Goal: Complete application form

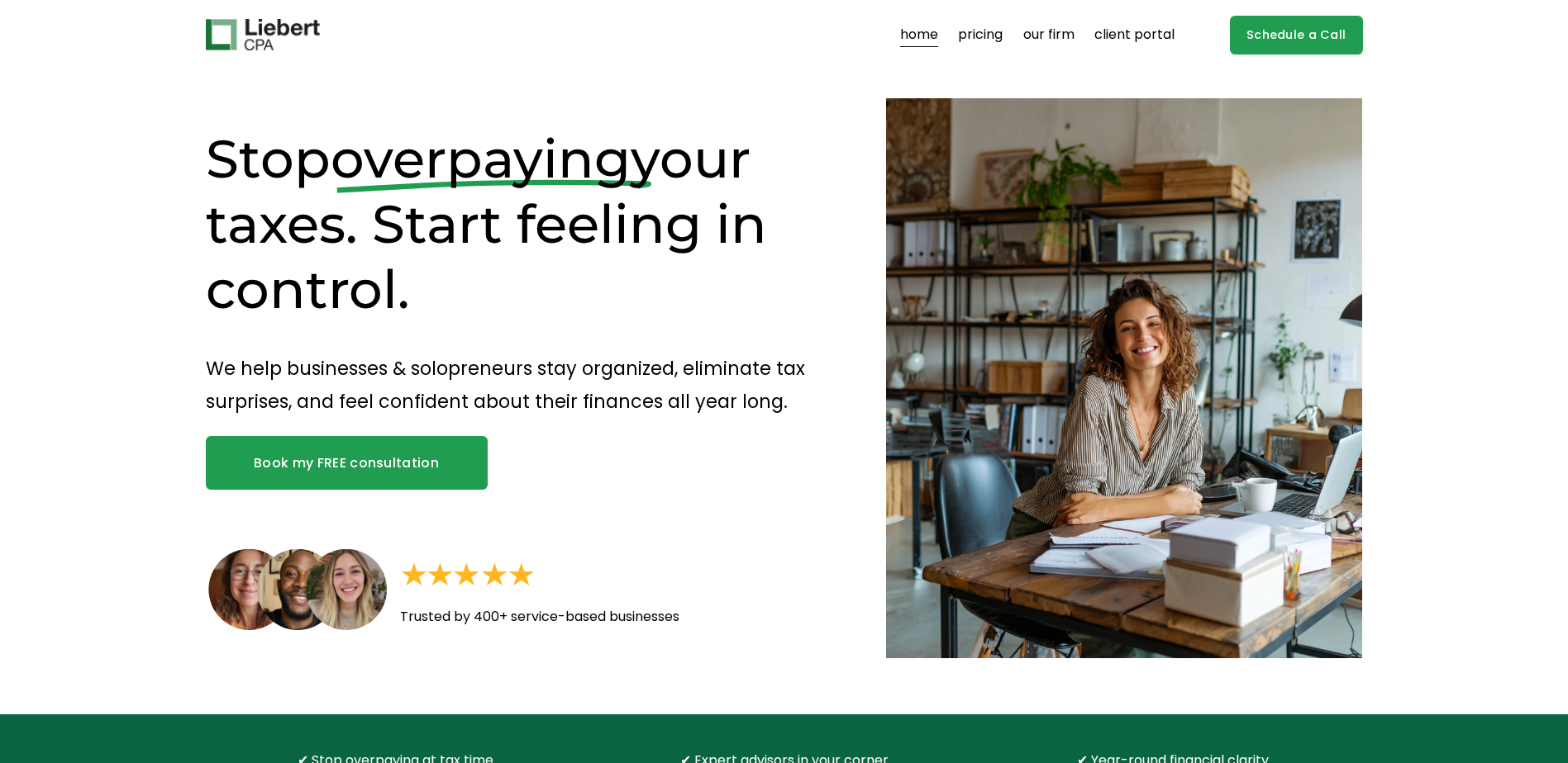
click at [1288, 29] on link "Schedule a Call" at bounding box center [1296, 35] width 133 height 39
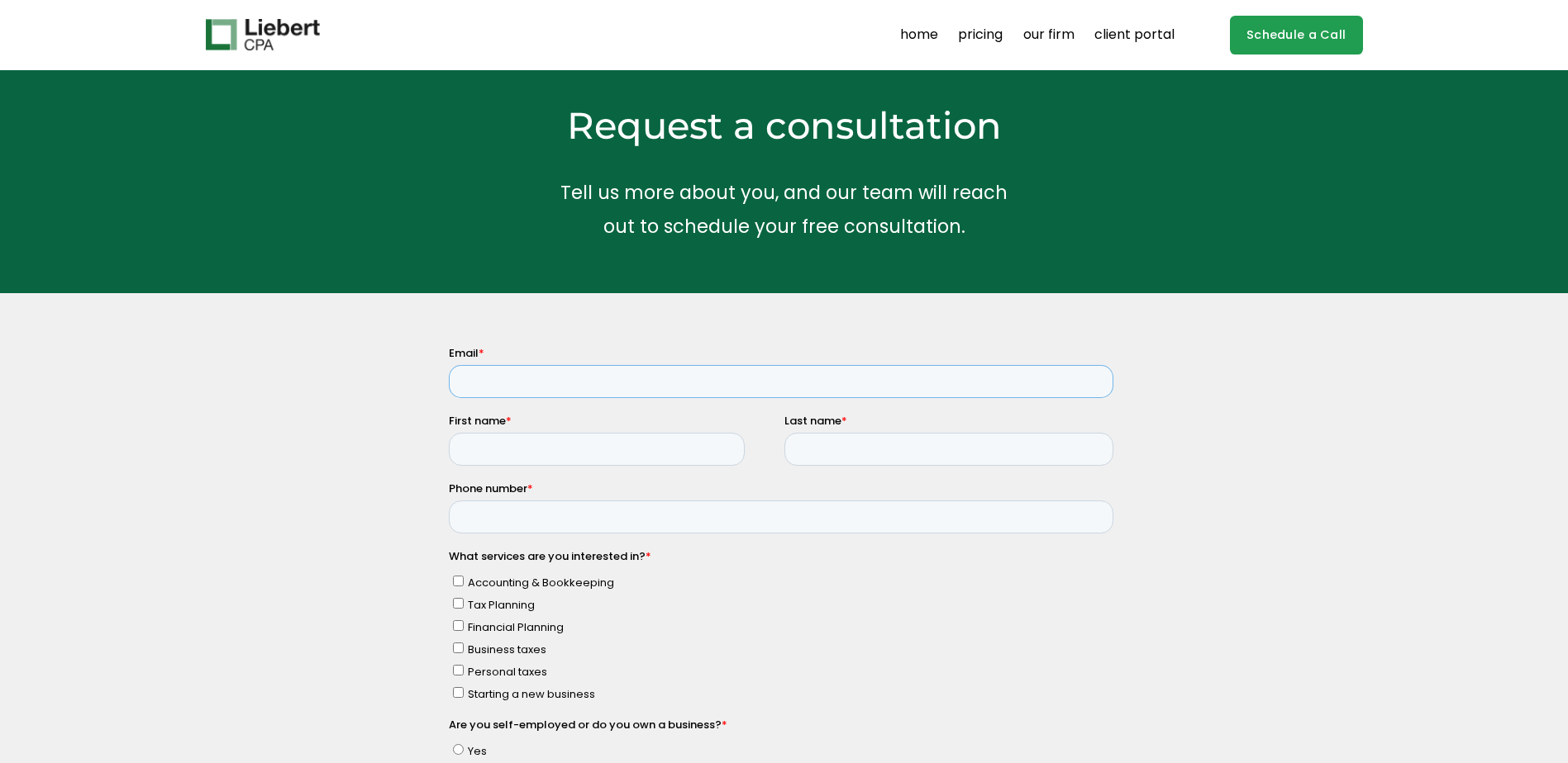
click at [584, 379] on input "Email *" at bounding box center [780, 382] width 665 height 33
type input "ccellana@nerdcanna.co"
click at [545, 456] on input "First name *" at bounding box center [595, 450] width 296 height 33
type input "Chad"
click at [834, 451] on input "Last name *" at bounding box center [948, 450] width 329 height 33
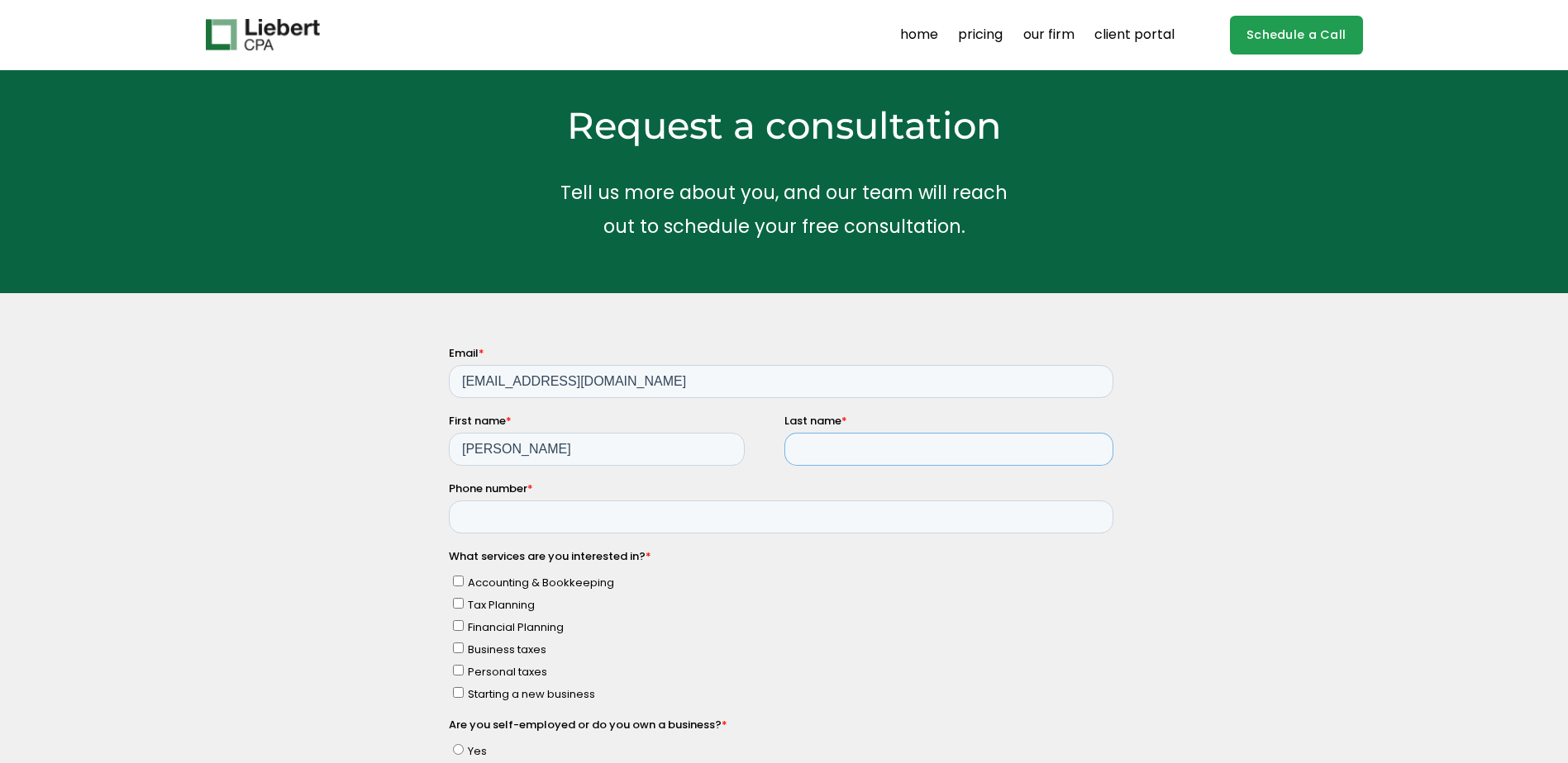
type input "Cellana"
click at [650, 531] on input "Phone number *" at bounding box center [780, 517] width 665 height 33
type input "14134641931"
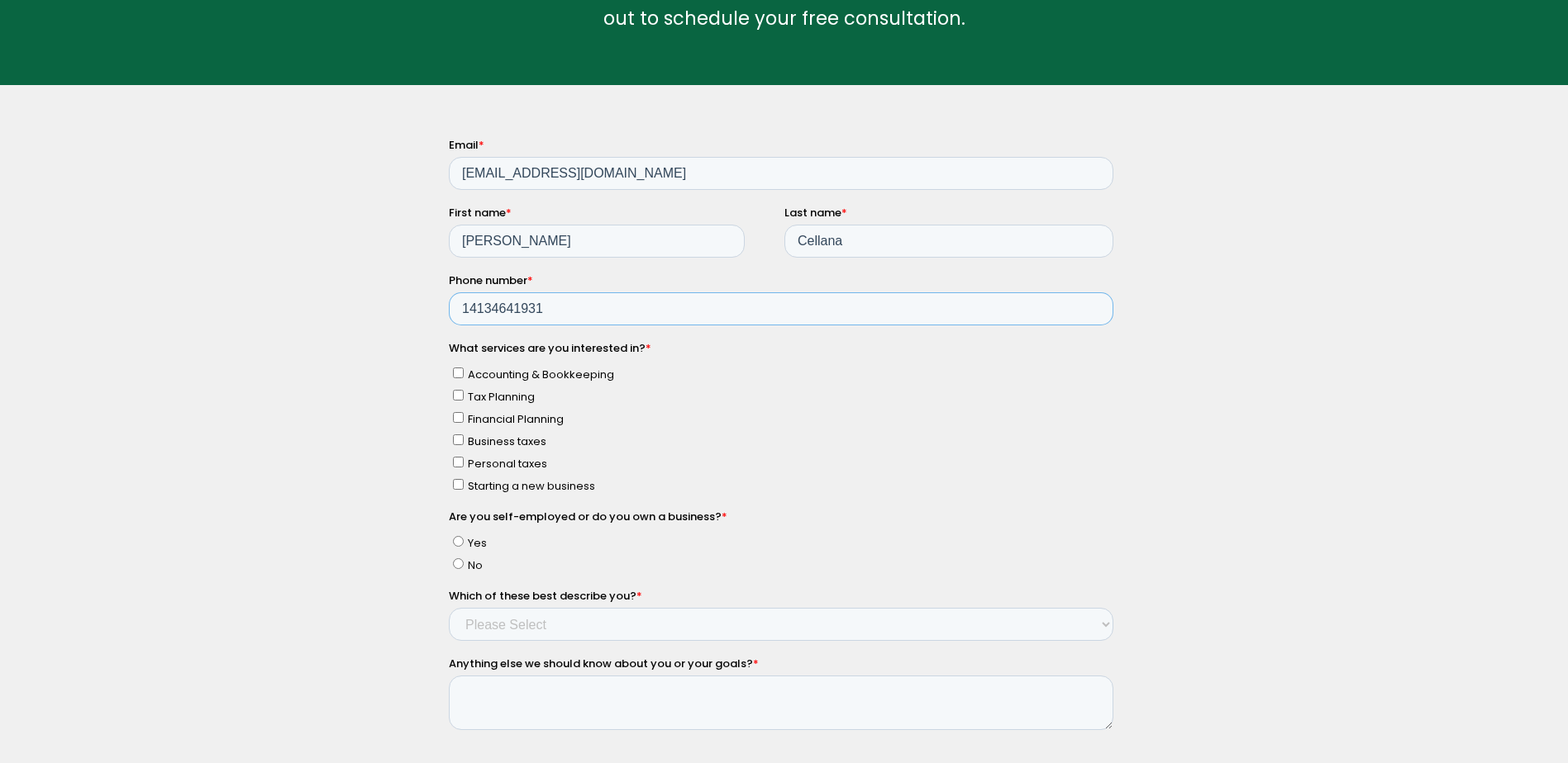
scroll to position [248, 0]
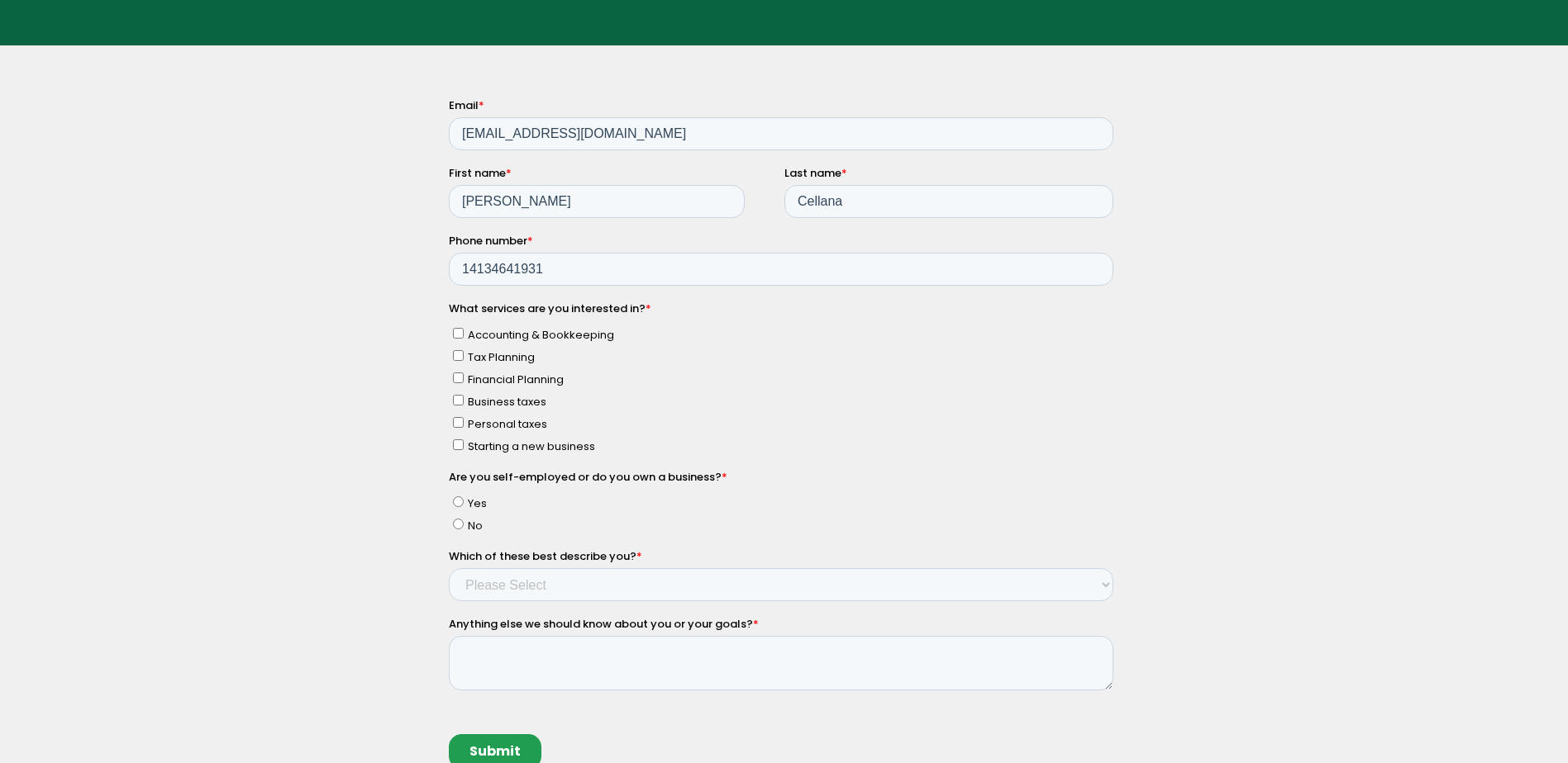
click at [455, 335] on input "Accounting & Bookkeeping" at bounding box center [457, 334] width 11 height 11
checkbox input "true"
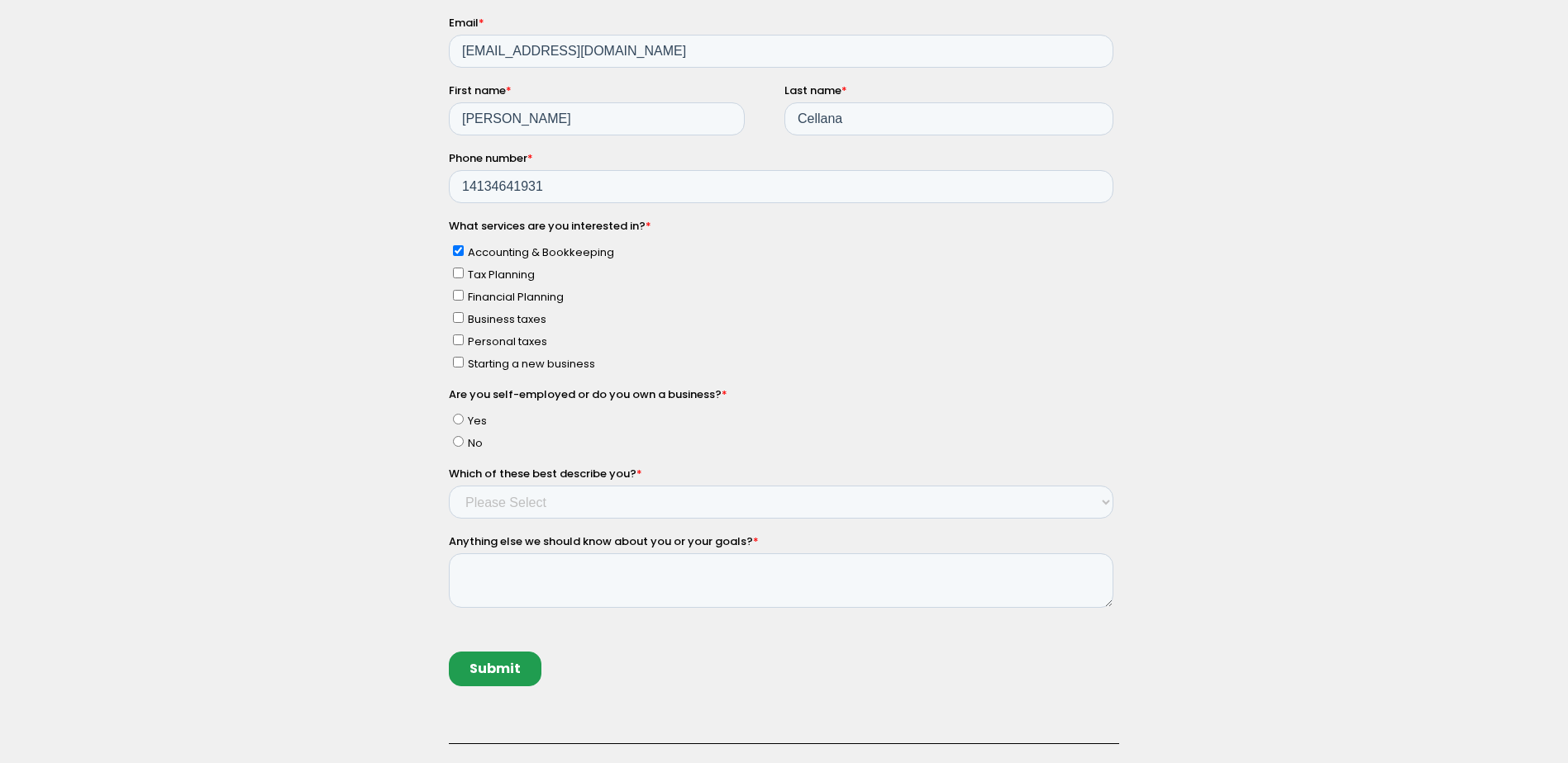
click at [454, 420] on input "Yes" at bounding box center [457, 419] width 11 height 11
radio input "true"
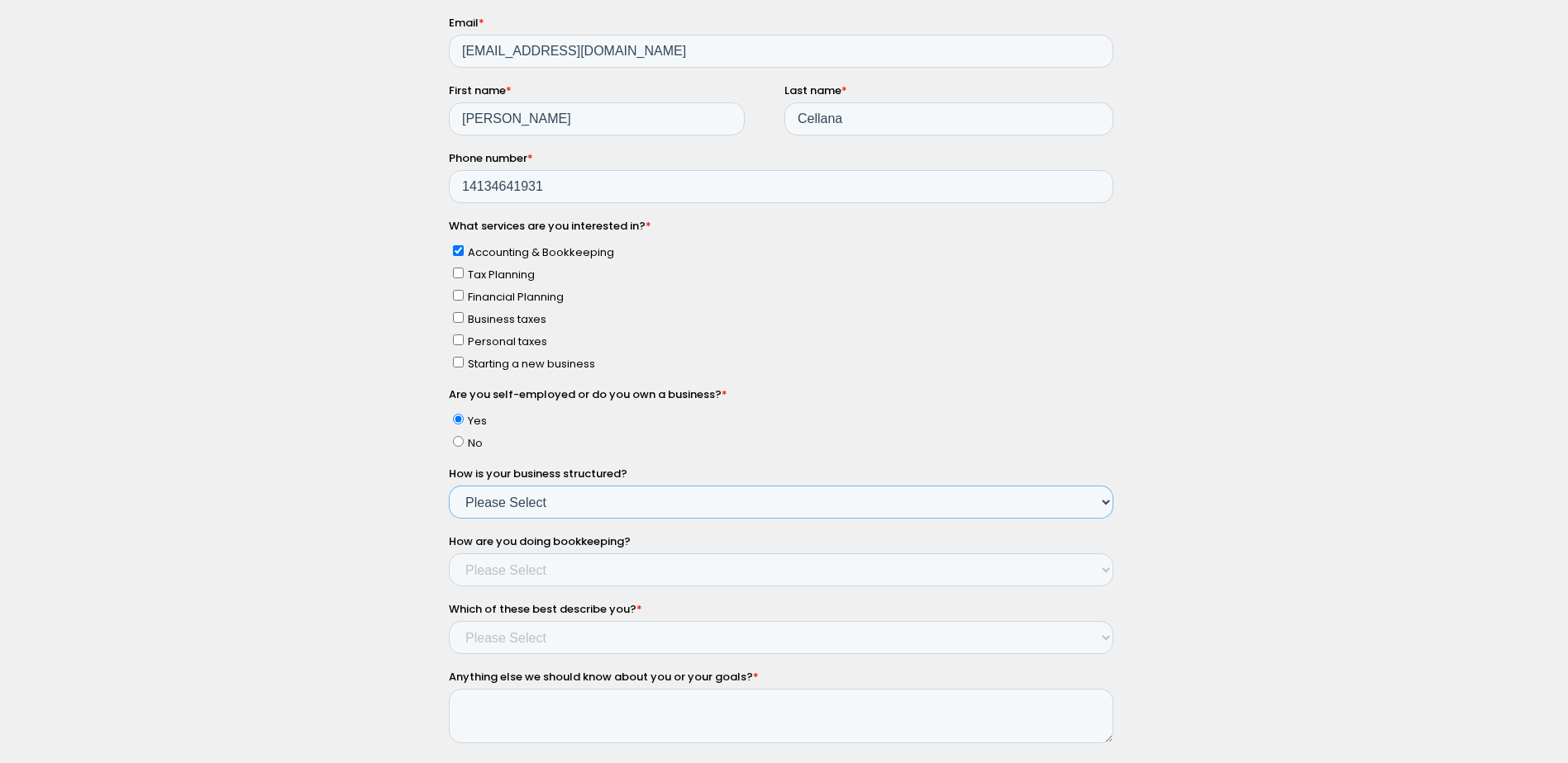
click at [536, 502] on select "Please Select Single Member LLC Multi Member LLC S Corporation C Corporation Pa…" at bounding box center [780, 502] width 665 height 33
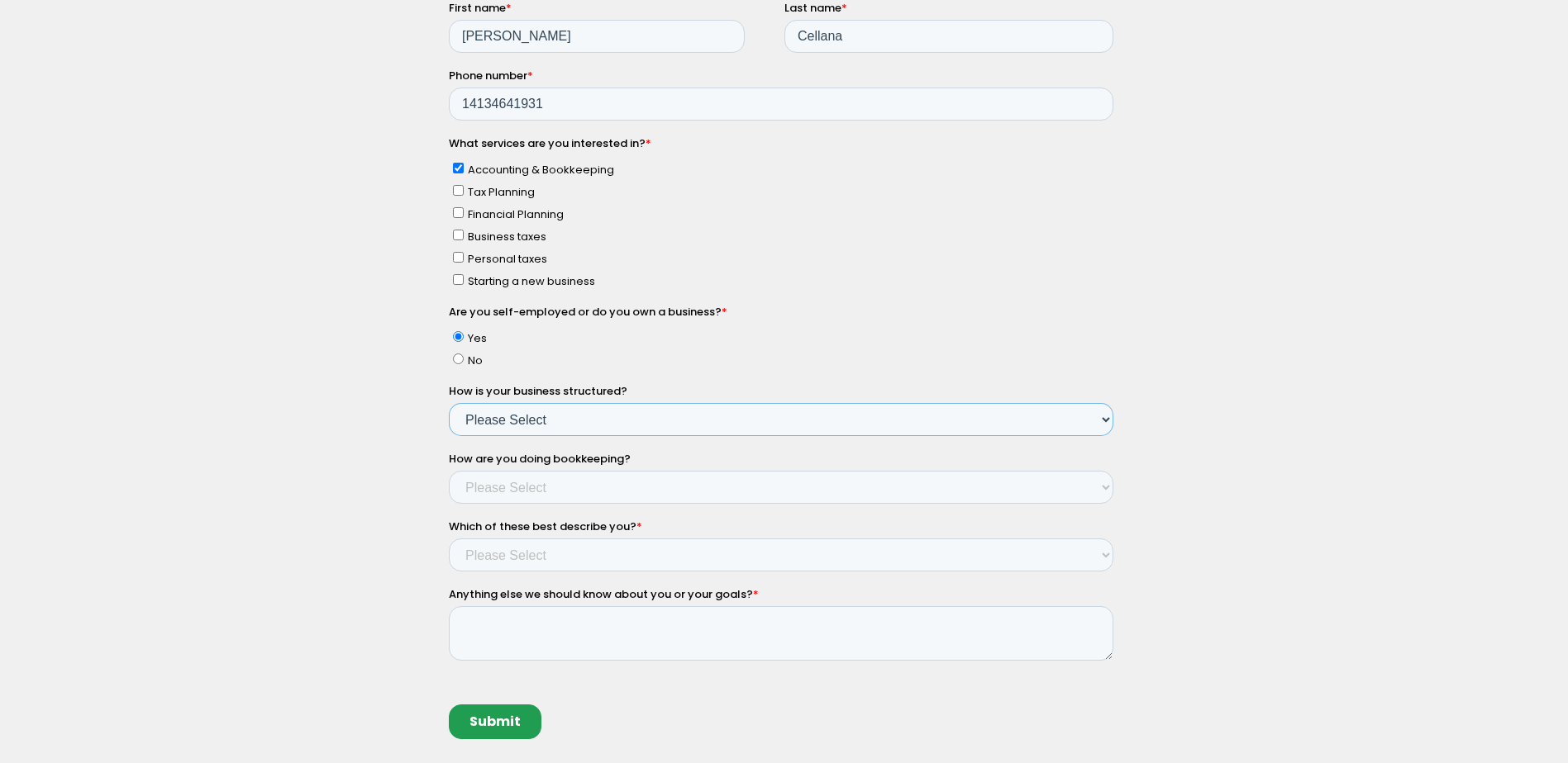
scroll to position [496, 0]
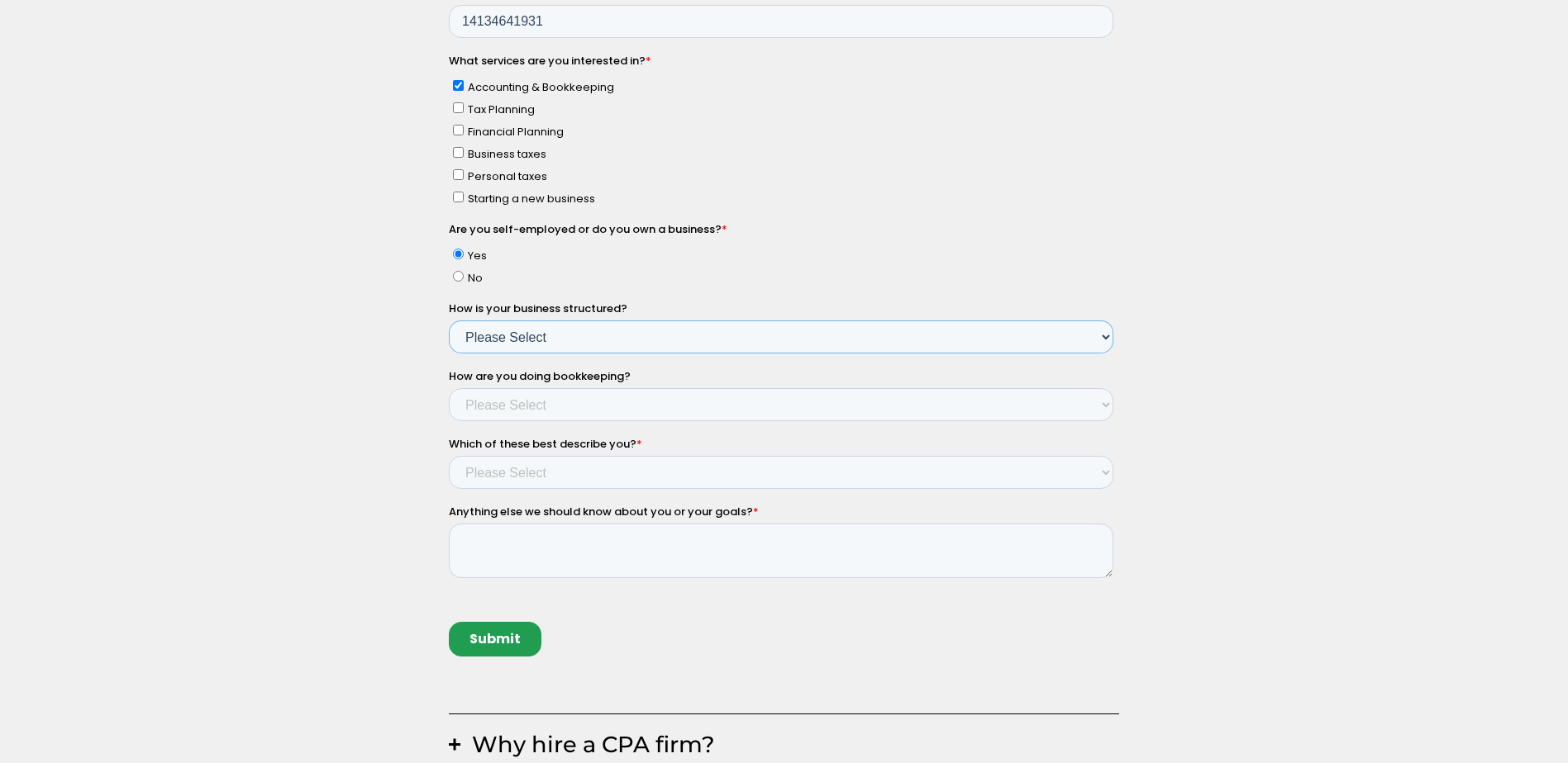
click at [545, 336] on select "Please Select Single Member LLC Multi Member LLC S Corporation C Corporation Pa…" at bounding box center [780, 338] width 665 height 33
select select "Yes - Multi-Member LLC"
click at [448, 355] on select "Please Select Single Member LLC Multi Member LLC S Corporation C Corporation Pa…" at bounding box center [780, 338] width 665 height 33
click at [584, 408] on select "Please Select Not doing any bookkeeping Myself - Spreadsheets Myself - Bookkeep…" at bounding box center [780, 405] width 665 height 33
select select "Myself - Bookkeeping software"
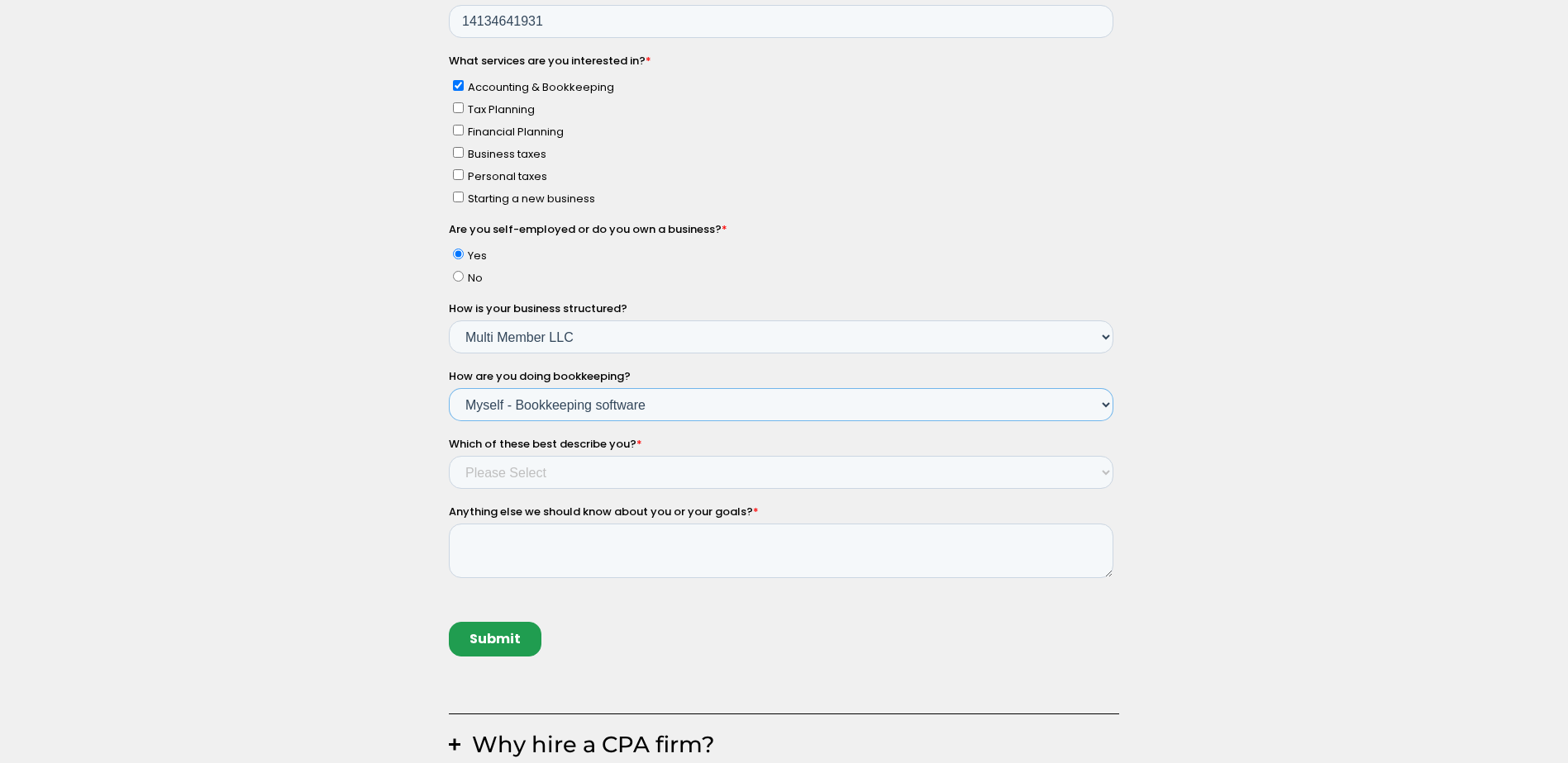
click at [448, 422] on select "Please Select Not doing any bookkeeping Myself - Spreadsheets Myself - Bookkeep…" at bounding box center [780, 405] width 665 height 33
click at [574, 472] on select "Please Select Income < $100k Income between $100k-$250k Income between $250k-$5…" at bounding box center [780, 474] width 665 height 33
select select "Income between $350k-$500k"
click at [448, 490] on select "Please Select Income < $100k Income between $100k-$250k Income between $250k-$5…" at bounding box center [780, 474] width 665 height 33
click at [590, 558] on textarea "Anything else we should know about you or your goals? *" at bounding box center [780, 551] width 665 height 54
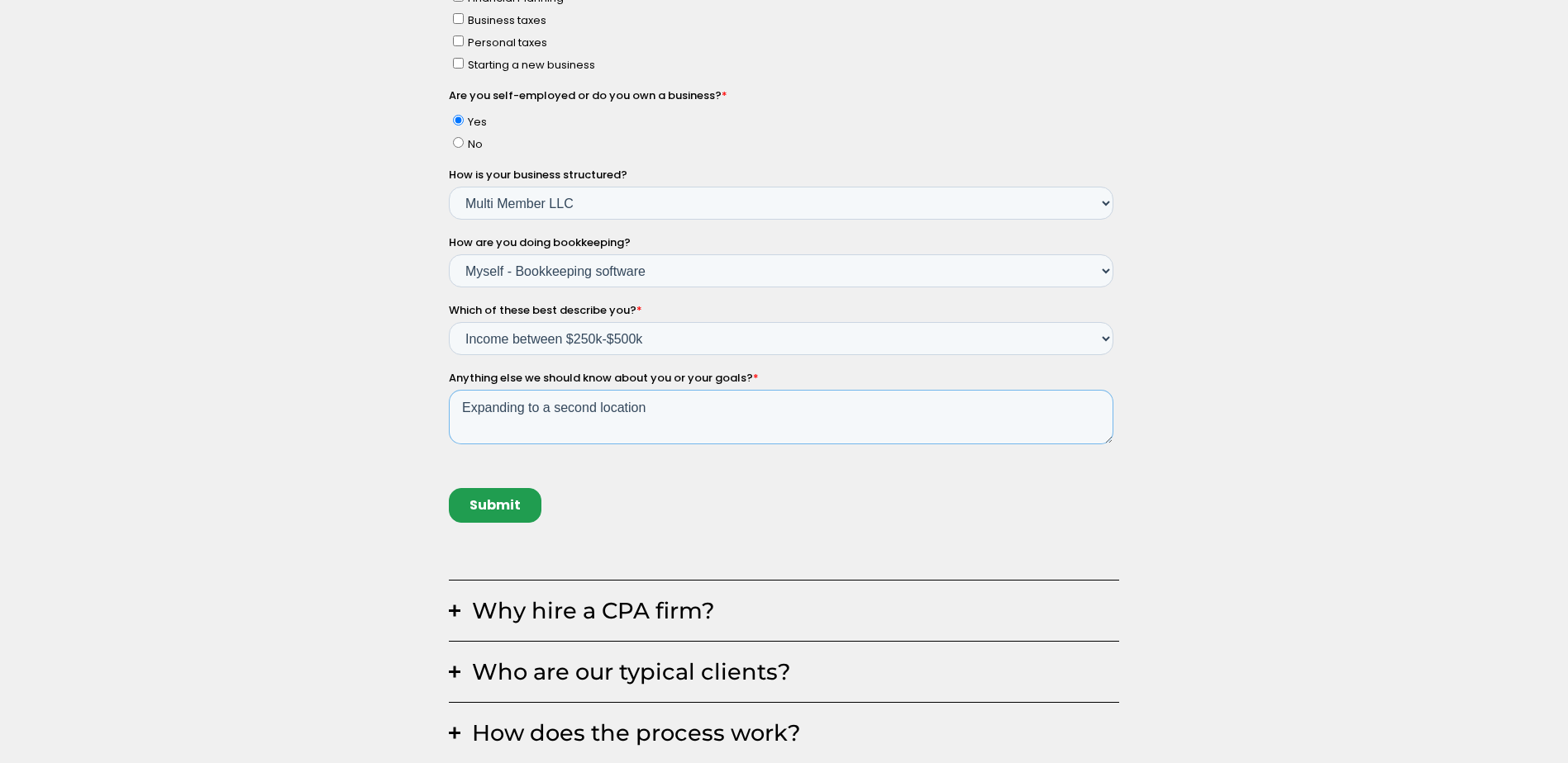
scroll to position [579, 0]
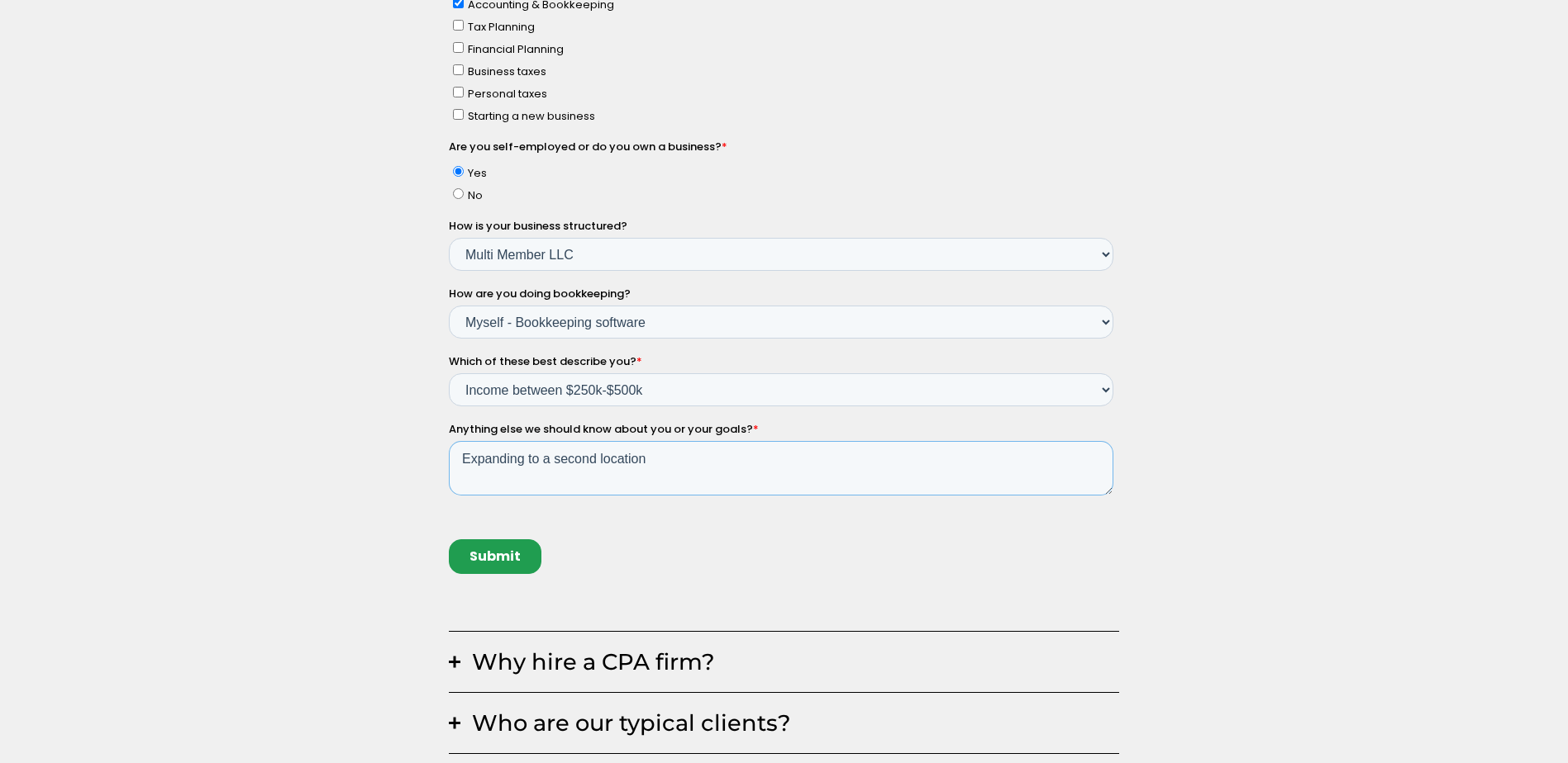
type textarea "Expanding to a second location"
click at [483, 548] on input "Submit" at bounding box center [494, 558] width 92 height 35
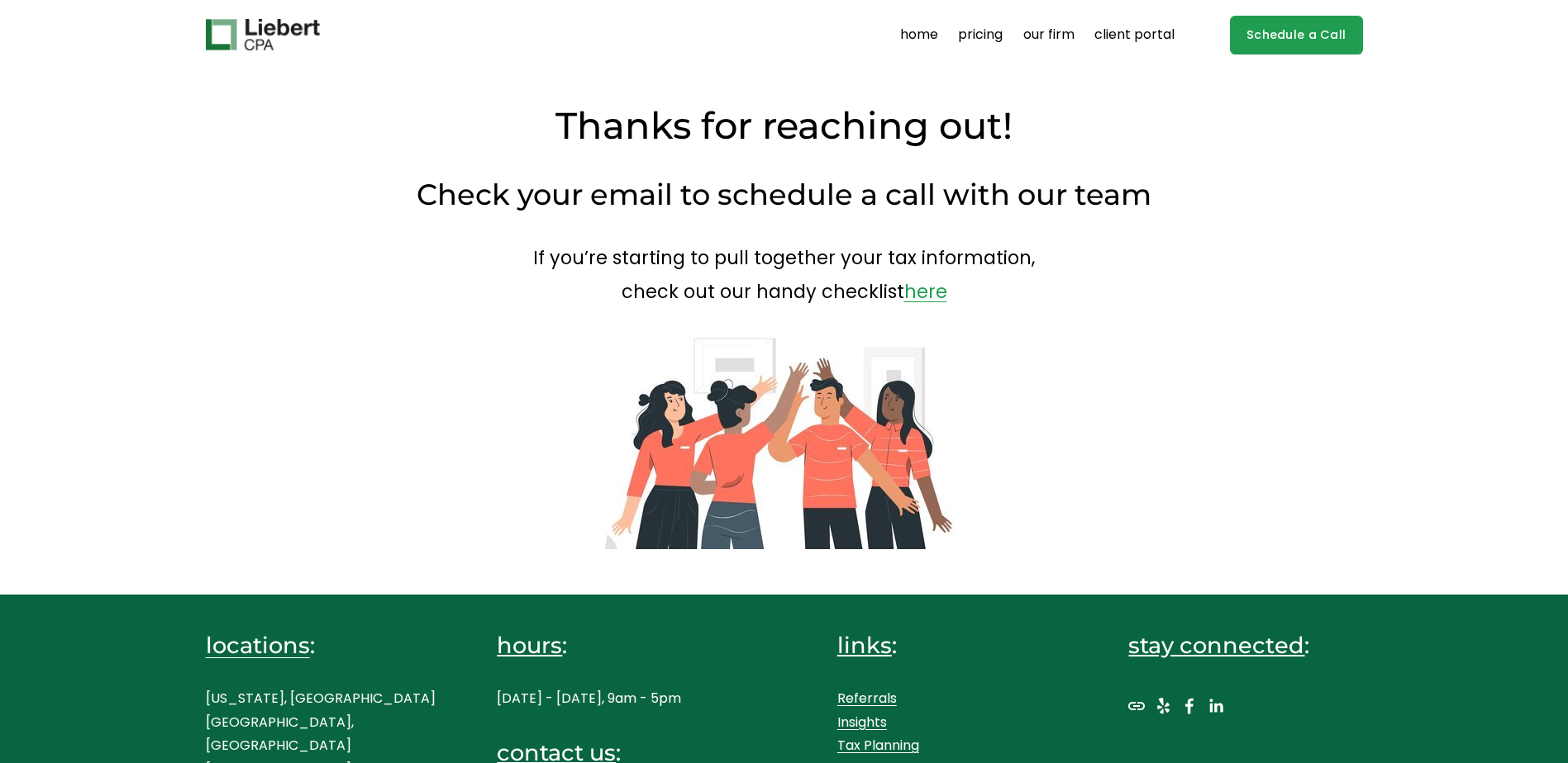
click at [928, 294] on link "here" at bounding box center [925, 291] width 43 height 27
